Goal: Information Seeking & Learning: Understand process/instructions

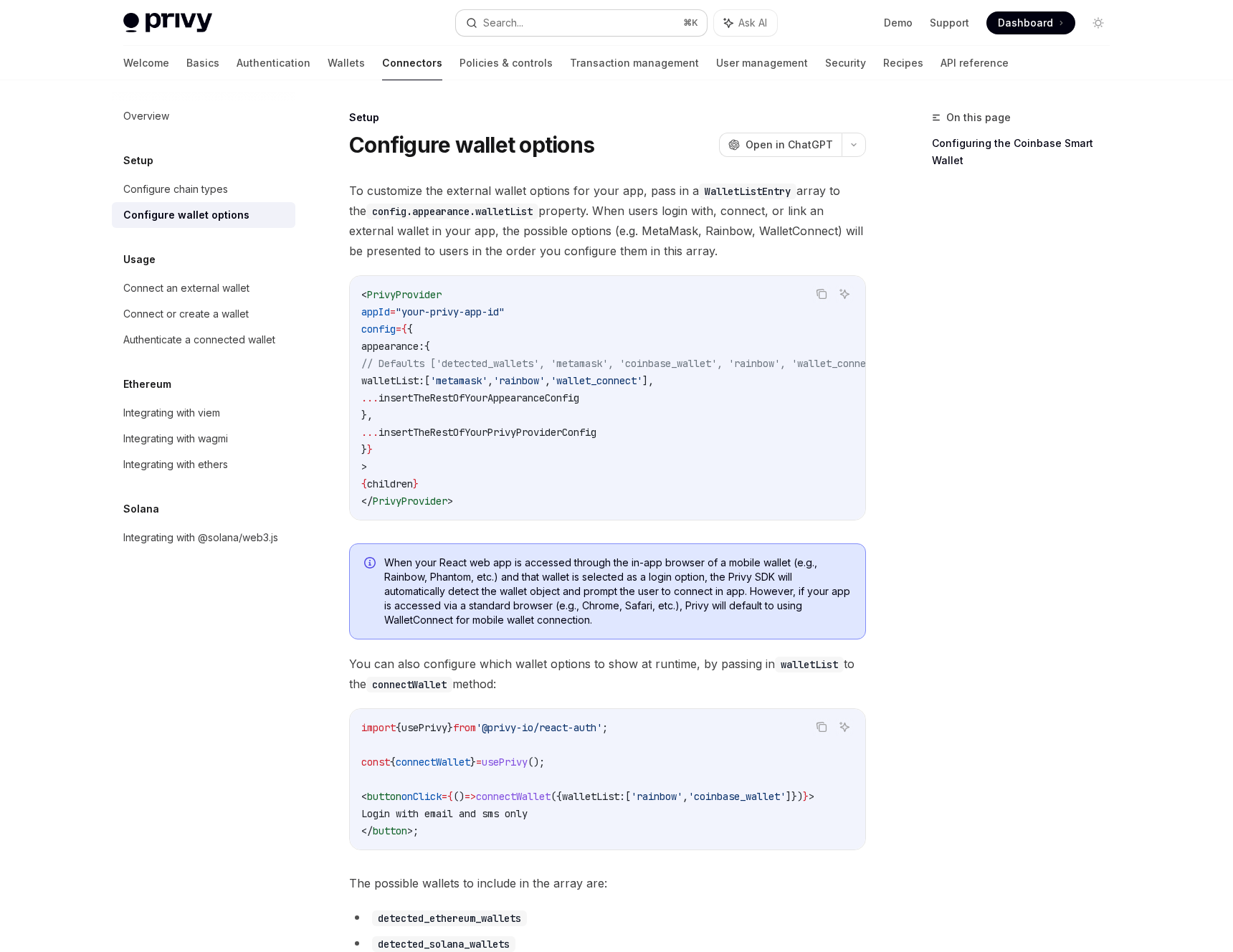
click at [519, 21] on div "Search..." at bounding box center [503, 22] width 40 height 17
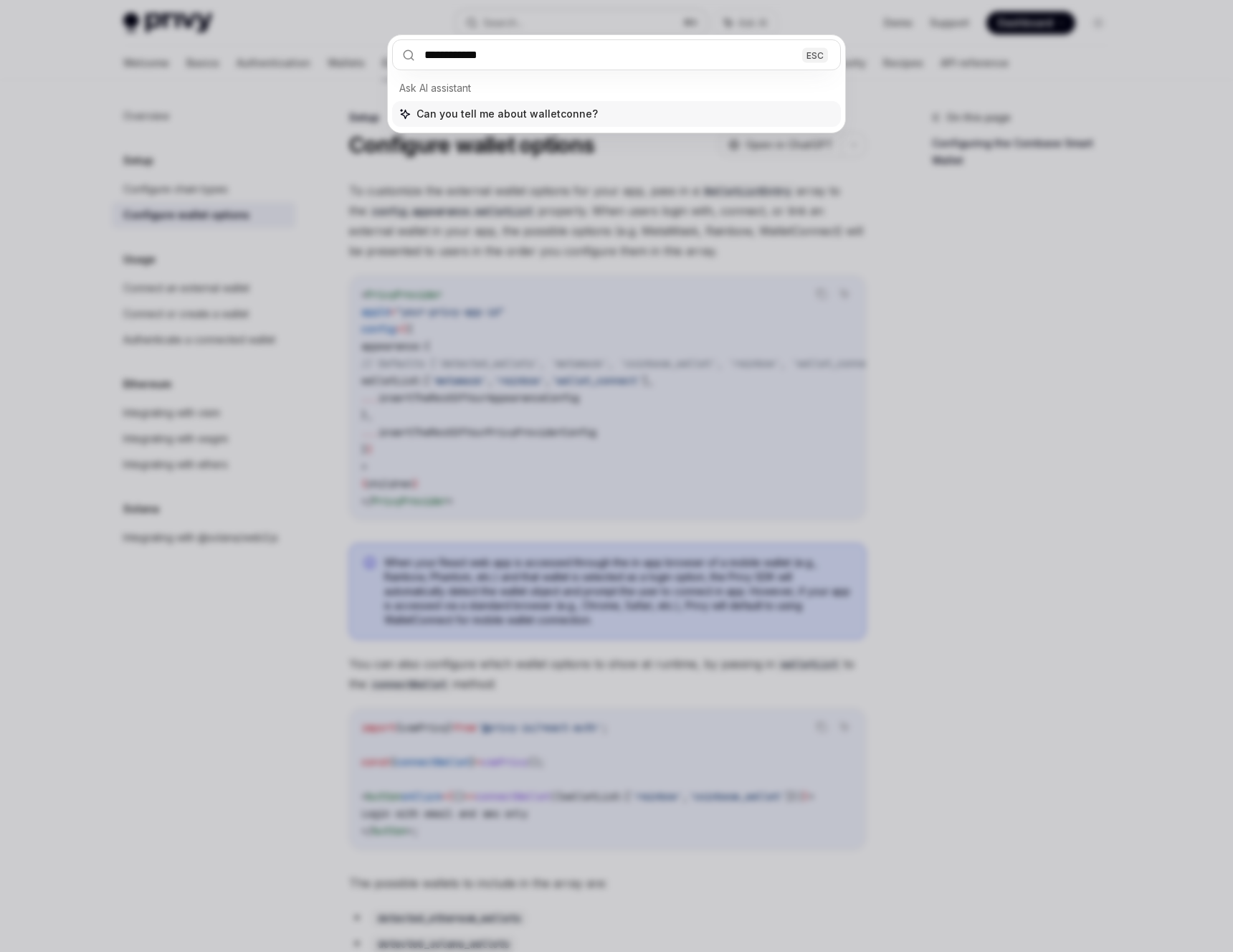
type input "**********"
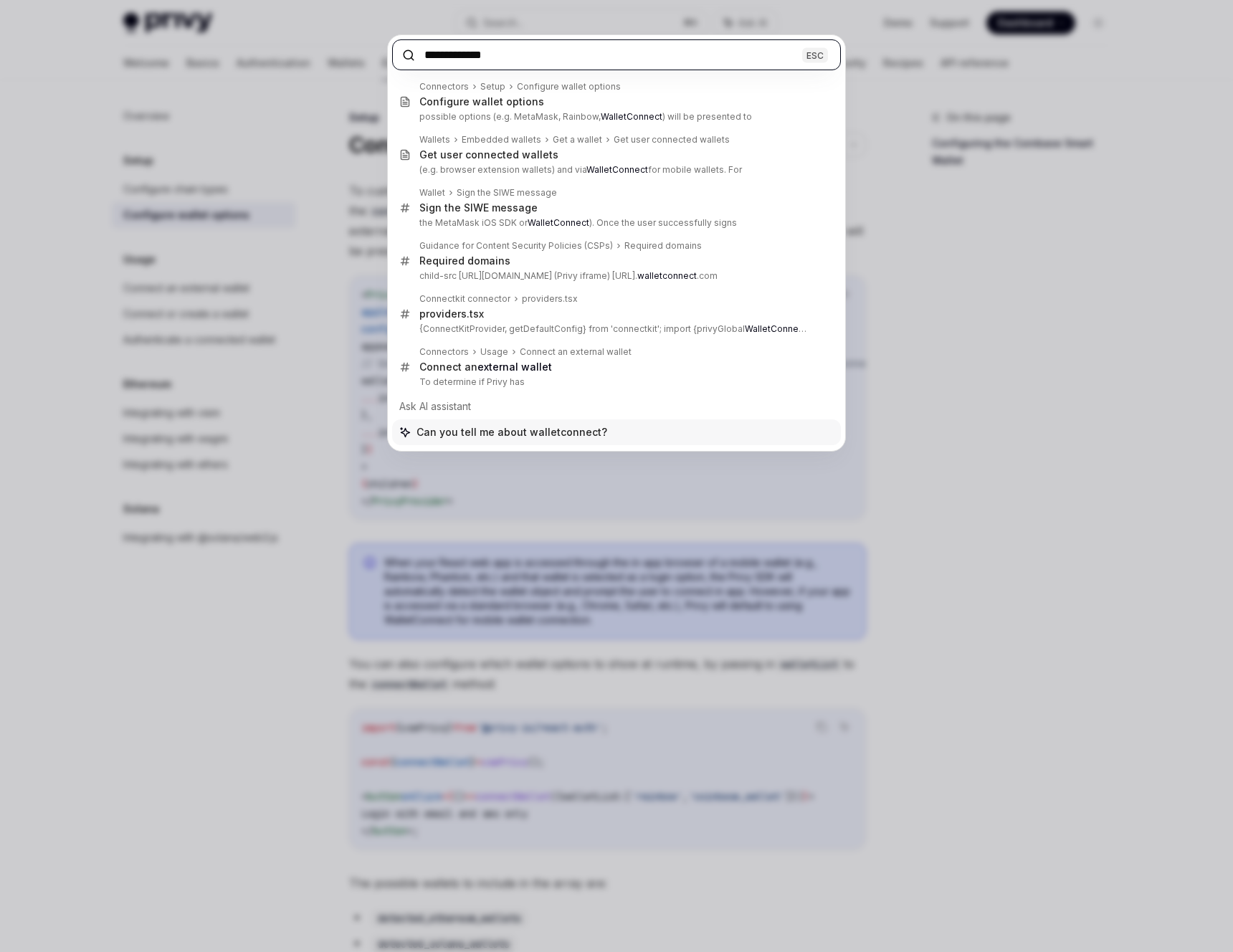
type textarea "*"
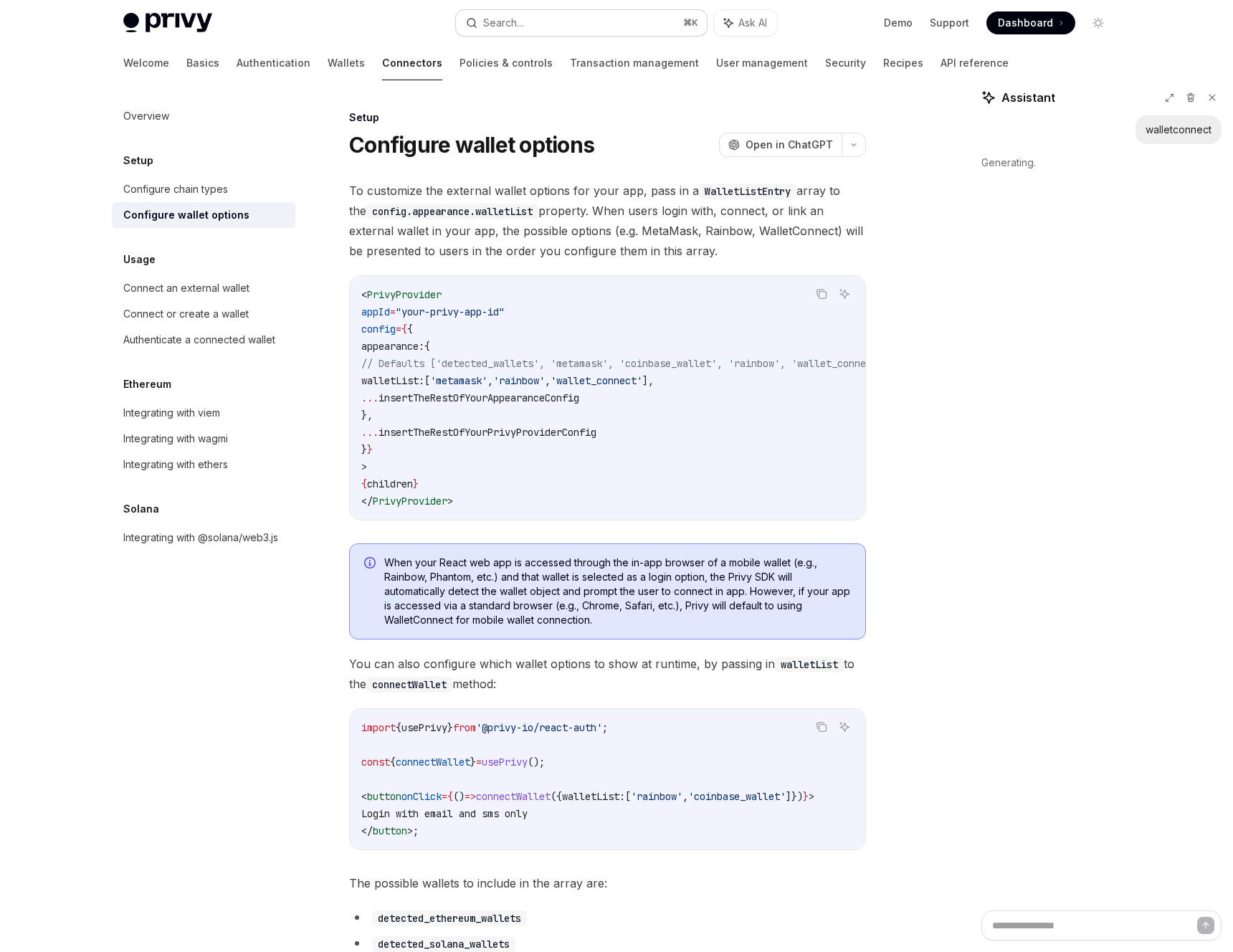
click at [549, 20] on button "Search... ⌘ K" at bounding box center [581, 22] width 251 height 26
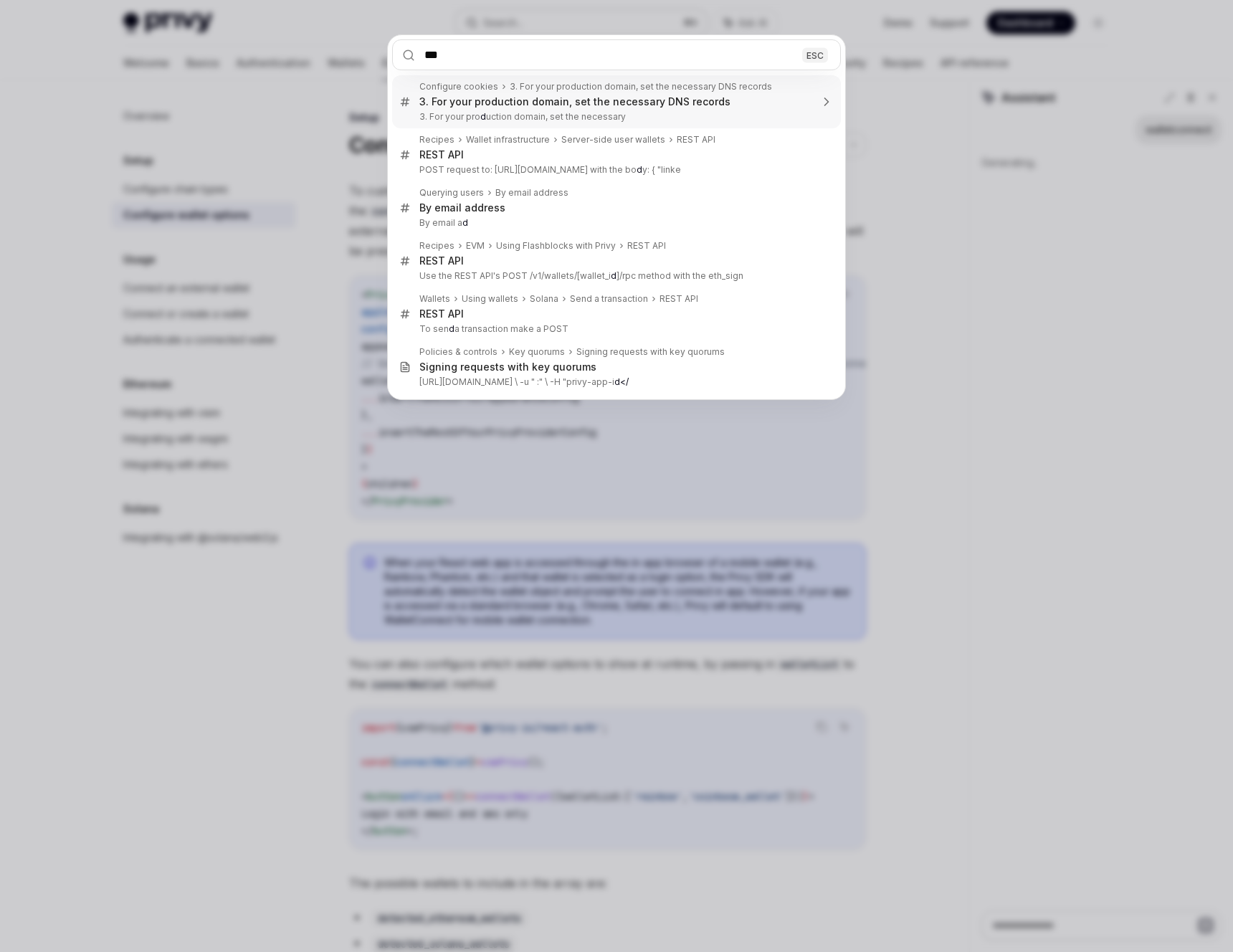
type input "****"
type textarea "*"
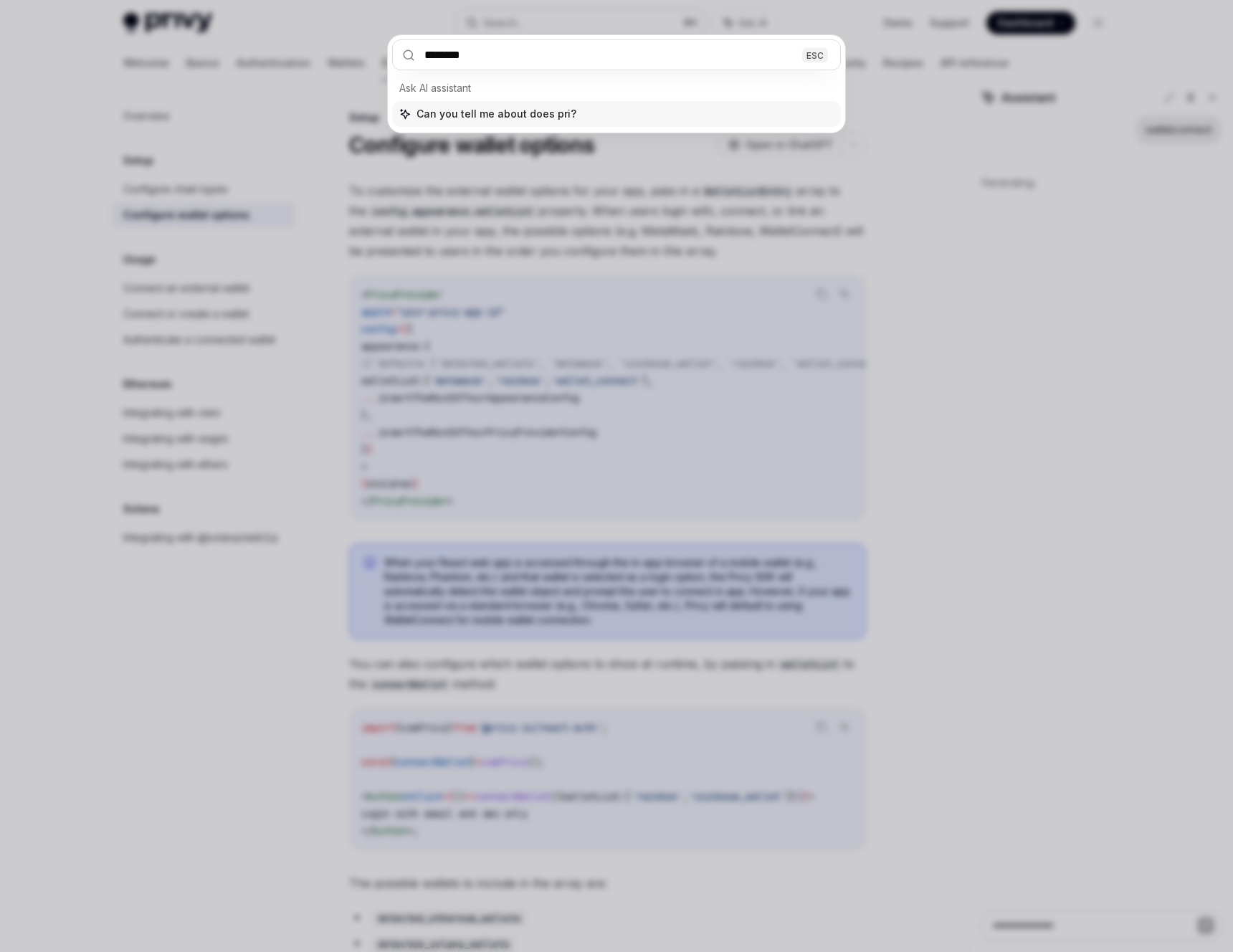
type input "*********"
type textarea "*"
type input "**********"
type textarea "*"
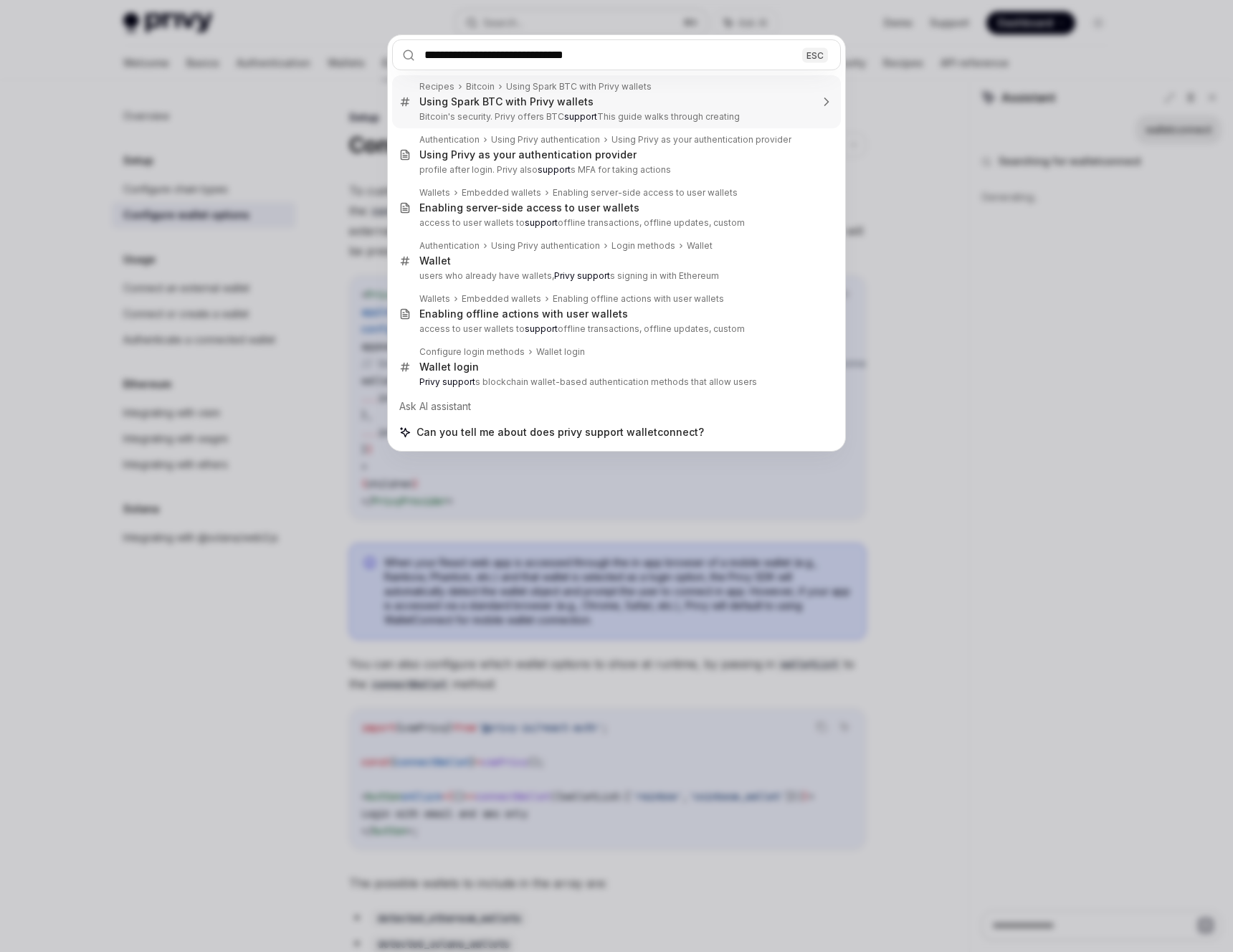
type input "**********"
type textarea "*"
type input "**********"
type textarea "*"
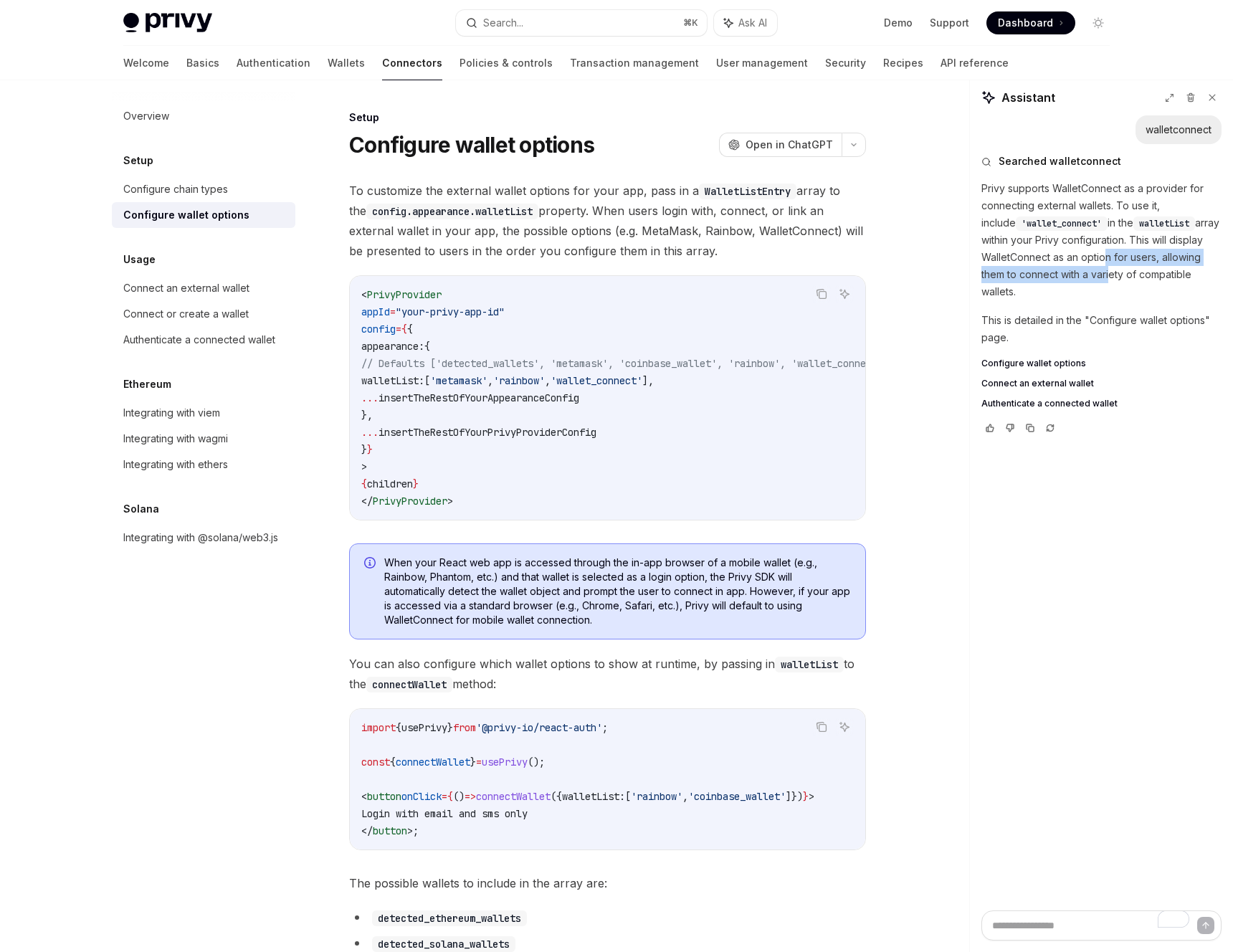
drag, startPoint x: 1106, startPoint y: 271, endPoint x: 1099, endPoint y: 261, distance: 12.2
click at [1099, 261] on p "Privy supports WalletConnect as a provider for connecting external wallets. To …" at bounding box center [1101, 240] width 240 height 120
click at [1056, 359] on span "Configure wallet options" at bounding box center [1033, 364] width 105 height 12
click at [1017, 365] on span "Configure wallet options" at bounding box center [1033, 364] width 105 height 12
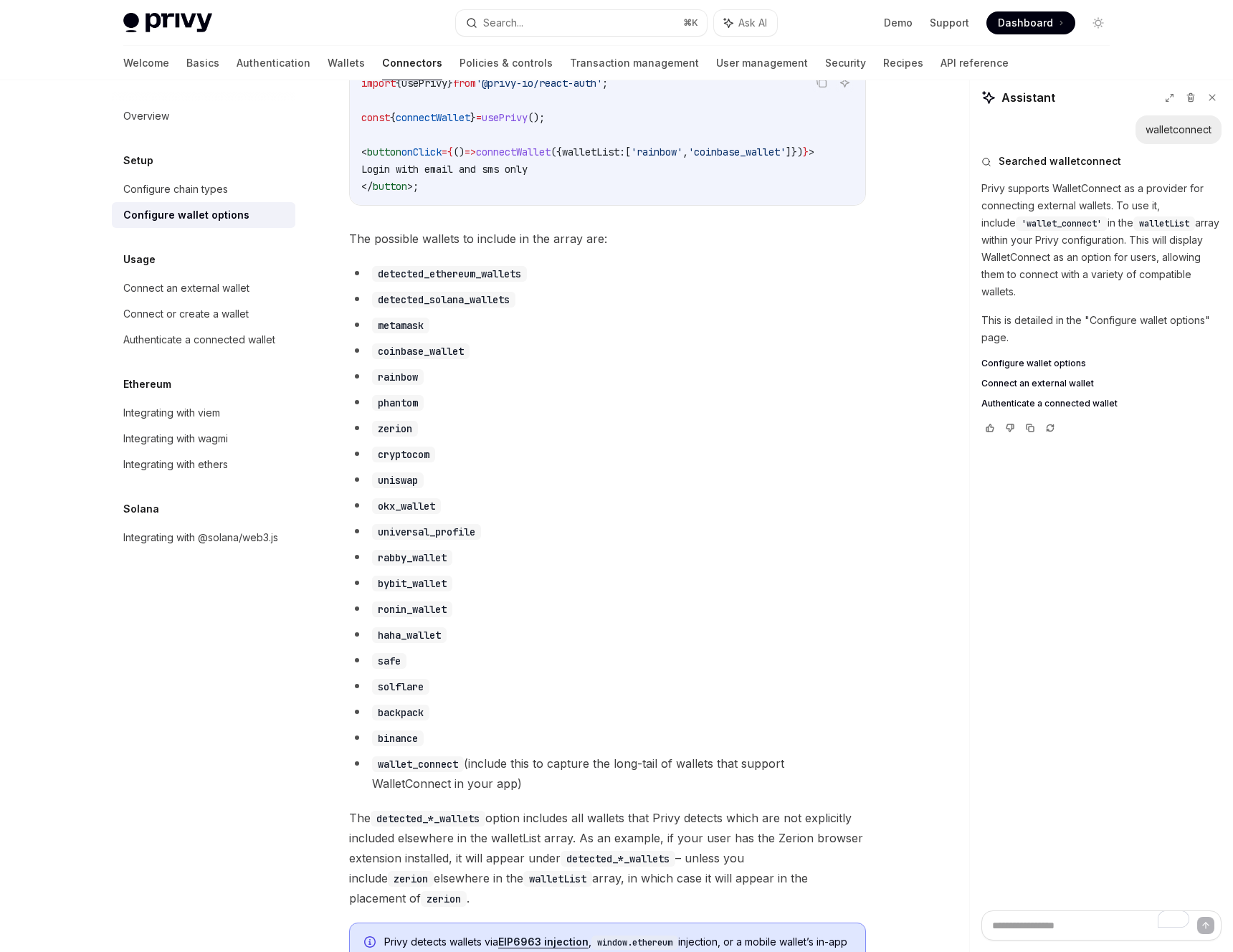
scroll to position [647, 0]
drag, startPoint x: 438, startPoint y: 767, endPoint x: 464, endPoint y: 770, distance: 26.2
click at [464, 770] on code "wallet_connect" at bounding box center [417, 762] width 92 height 16
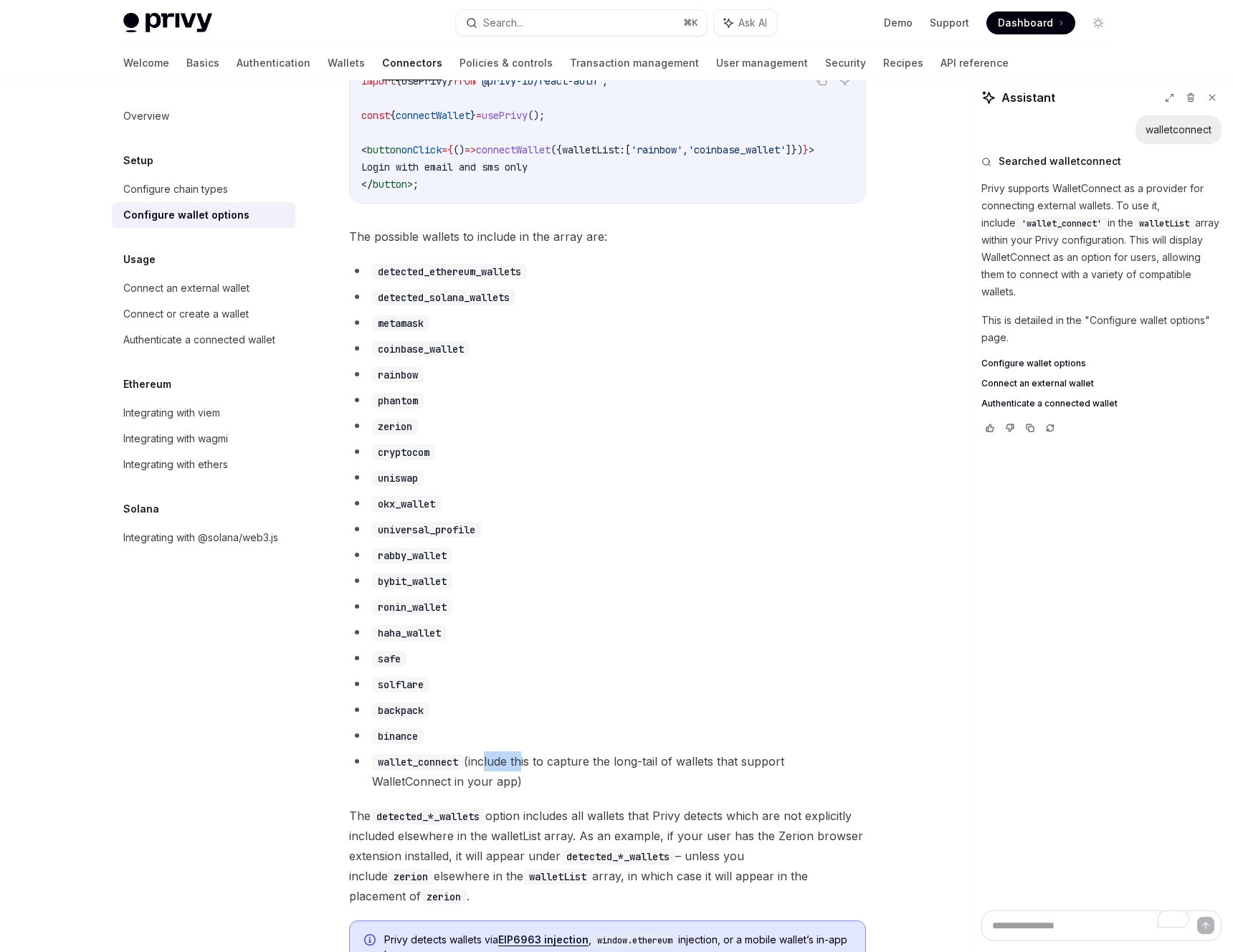
drag, startPoint x: 522, startPoint y: 777, endPoint x: 487, endPoint y: 776, distance: 35.0
click at [487, 776] on li "wallet_connect (include this to capture the long-tail of wallets that support W…" at bounding box center [607, 771] width 517 height 40
click at [489, 776] on li "wallet_connect (include this to capture the long-tail of wallets that support W…" at bounding box center [607, 771] width 517 height 40
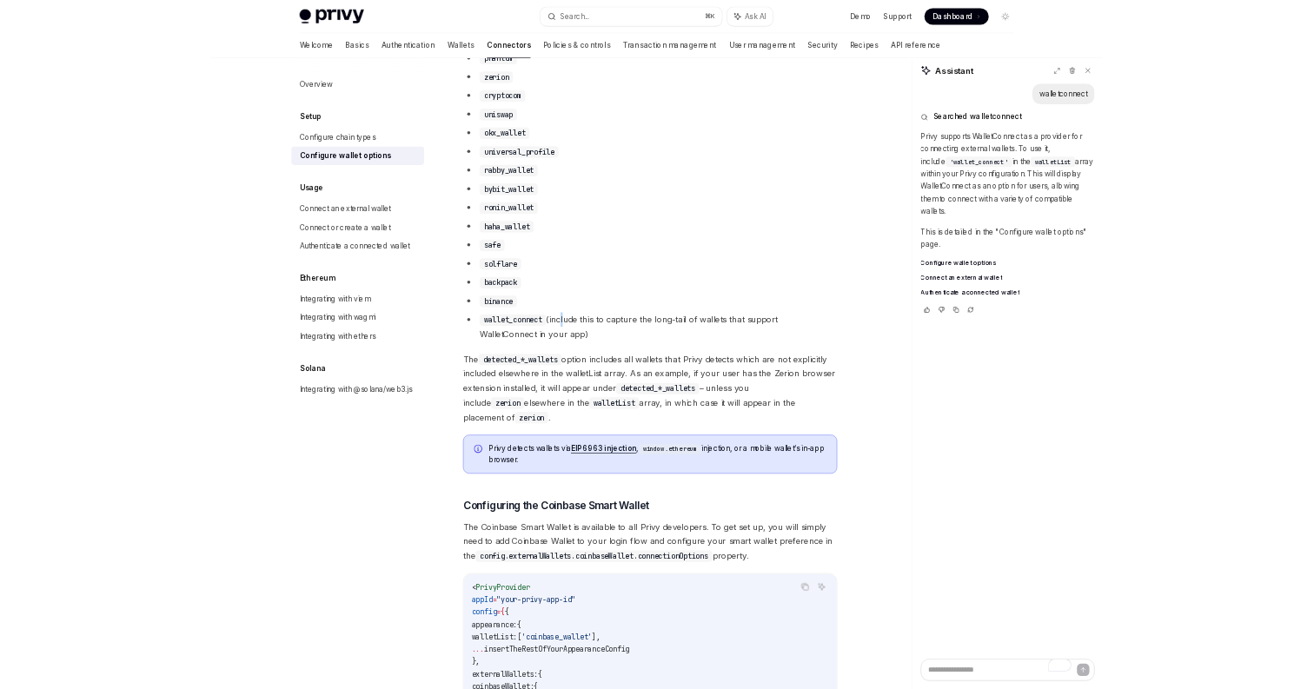
scroll to position [1177, 0]
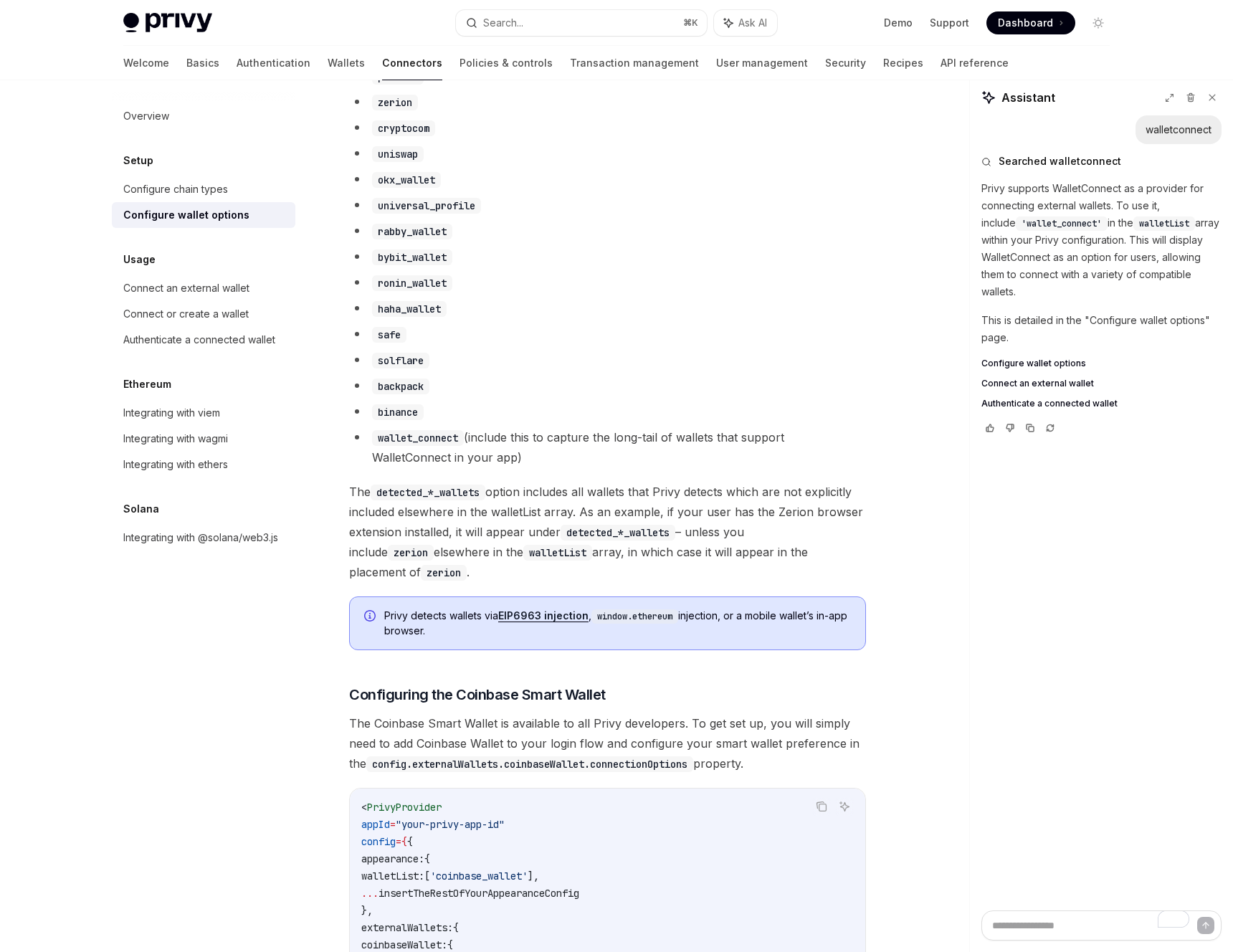
click at [495, 451] on li "wallet_connect (include this to capture the long-tail of wallets that support W…" at bounding box center [607, 447] width 517 height 40
drag, startPoint x: 491, startPoint y: 464, endPoint x: 491, endPoint y: 445, distance: 19.0
click at [491, 445] on li "wallet_connect (include this to capture the long-tail of wallets that support W…" at bounding box center [607, 447] width 517 height 40
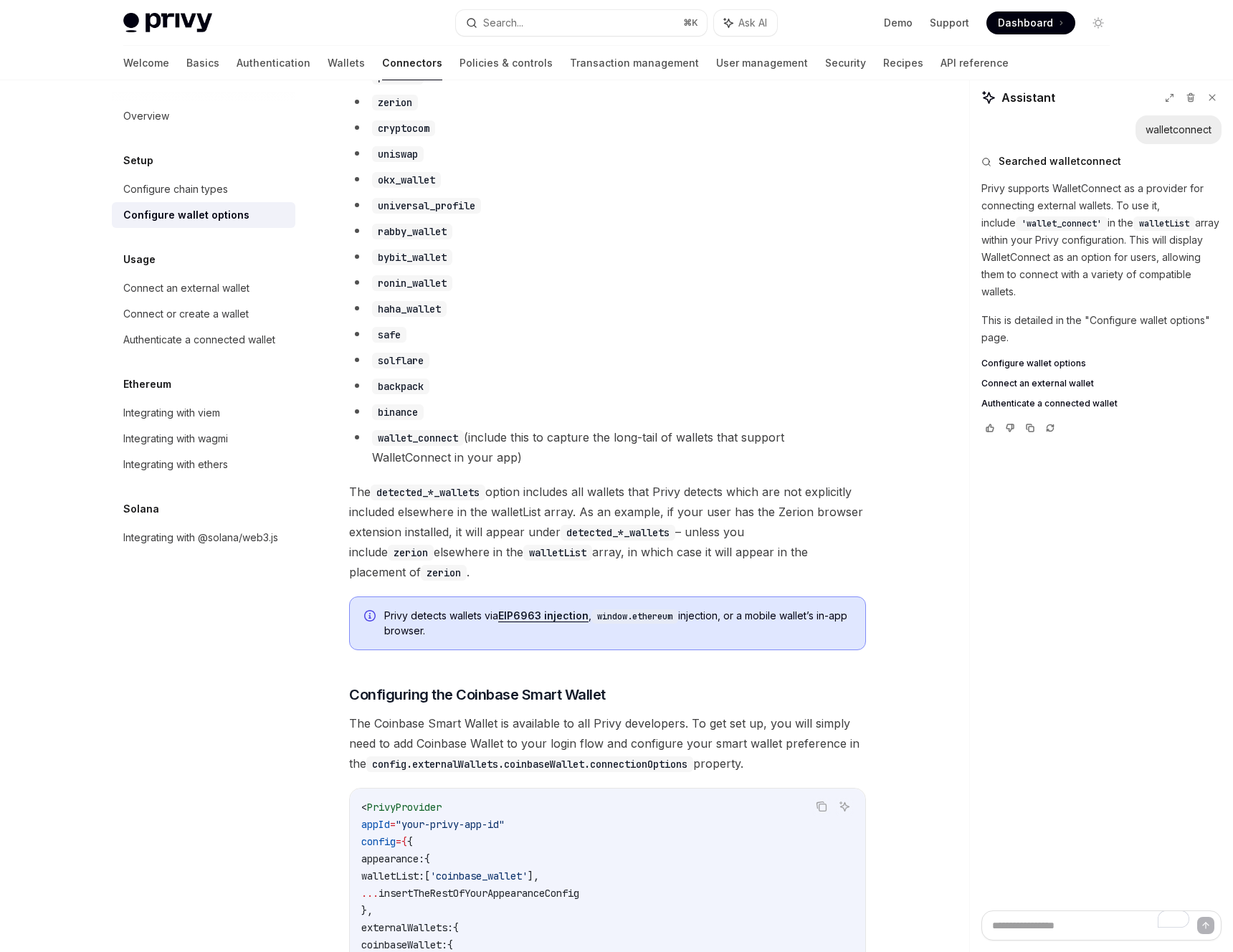
click at [481, 446] on li "wallet_connect (include this to capture the long-tail of wallets that support W…" at bounding box center [607, 447] width 517 height 40
drag, startPoint x: 481, startPoint y: 446, endPoint x: 501, endPoint y: 465, distance: 27.6
click at [501, 465] on li "wallet_connect (include this to capture the long-tail of wallets that support W…" at bounding box center [607, 447] width 517 height 40
type textarea "*"
